Goal: Navigation & Orientation: Find specific page/section

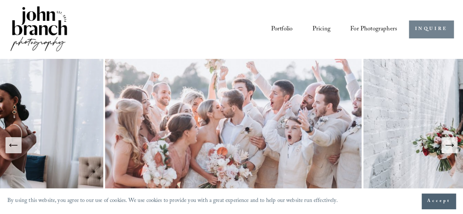
click at [423, 29] on link "INQUIRE" at bounding box center [430, 29] width 45 height 18
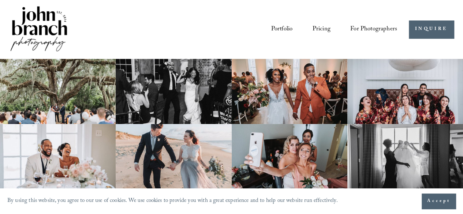
click at [284, 26] on link "Portfolio" at bounding box center [282, 29] width 22 height 13
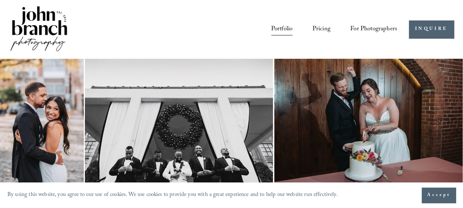
click at [36, 25] on img at bounding box center [38, 29] width 59 height 49
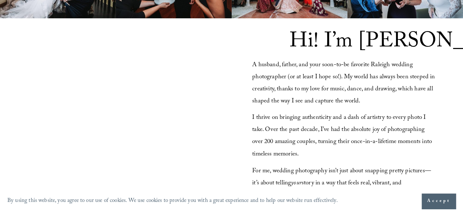
scroll to position [571, 0]
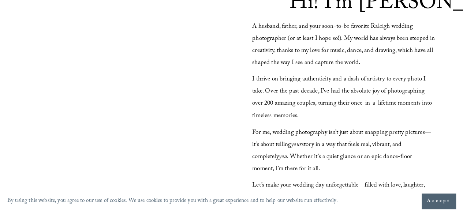
click at [158, 114] on div at bounding box center [119, 111] width 220 height 124
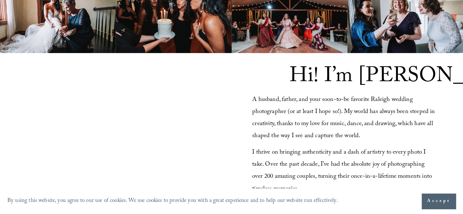
scroll to position [278, 0]
